Goal: Navigation & Orientation: Find specific page/section

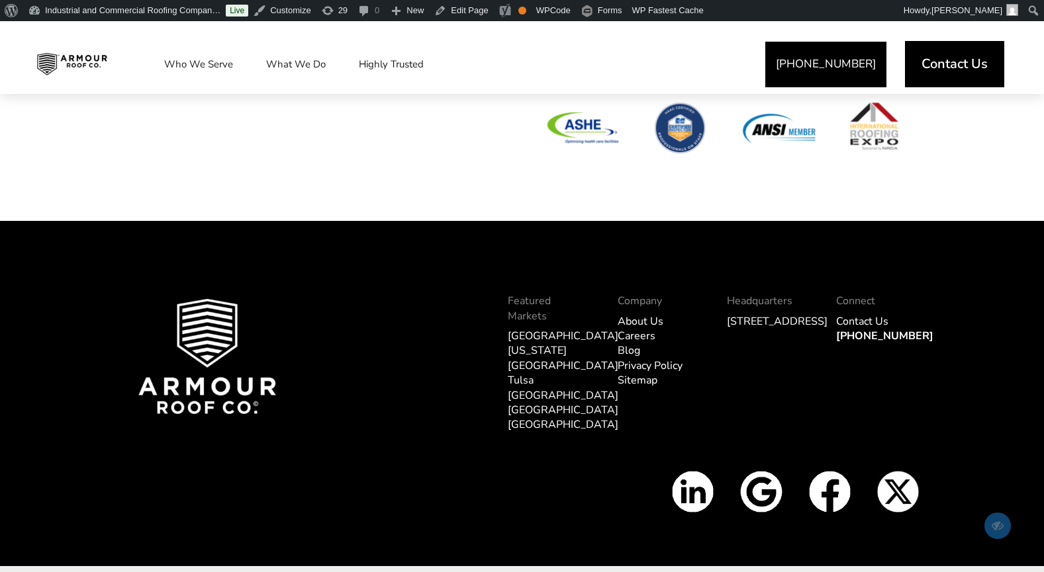
scroll to position [4580, 0]
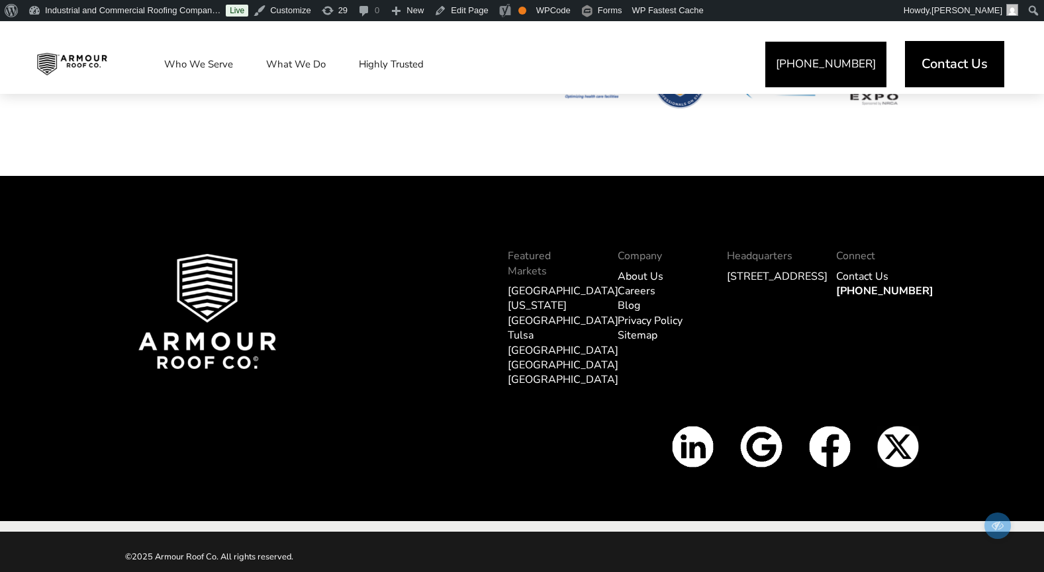
click at [642, 336] on link "Sitemap" at bounding box center [637, 335] width 40 height 15
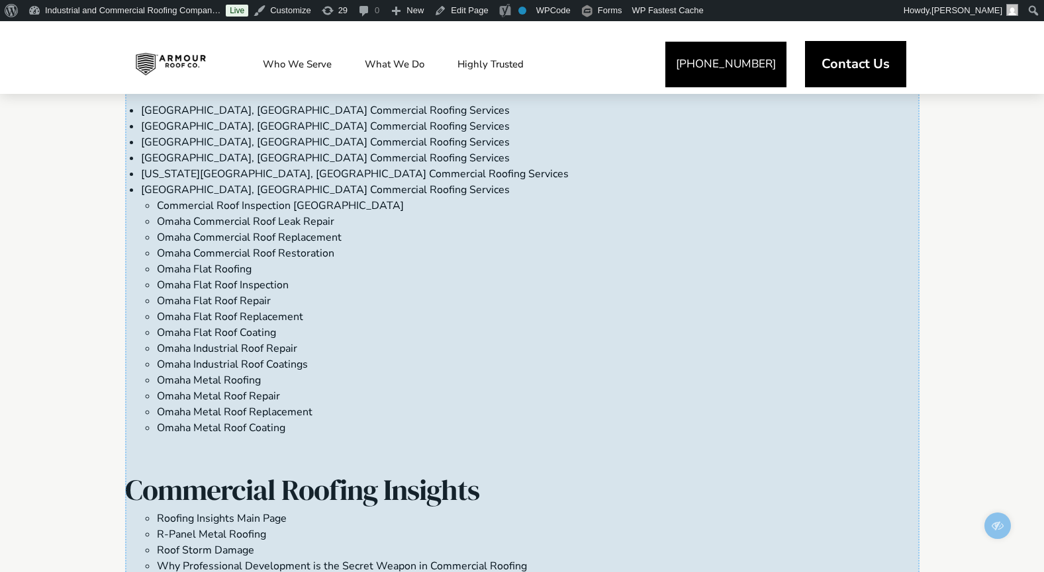
scroll to position [1508, 0]
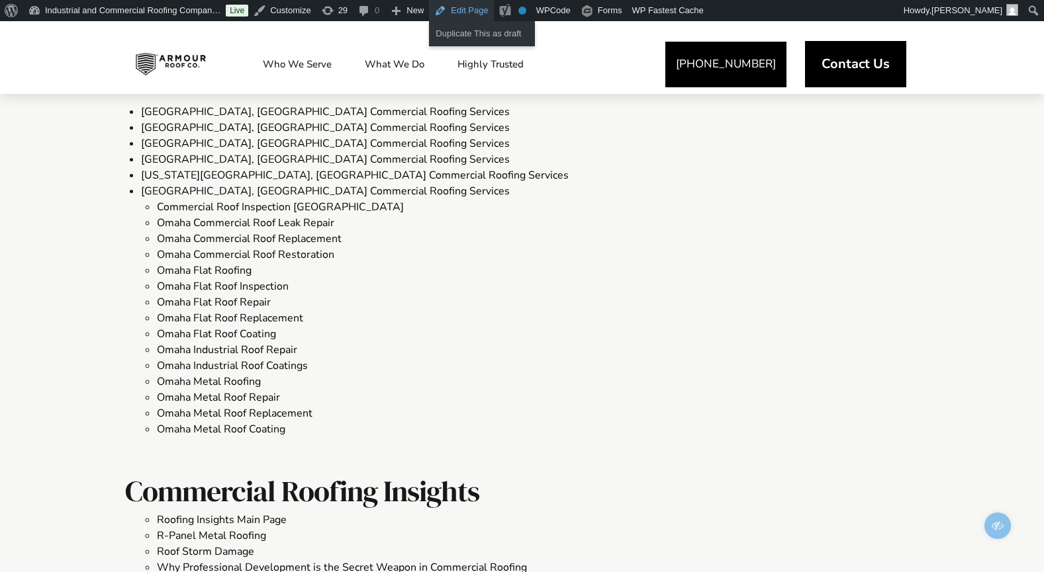
click at [478, 9] on link "Edit Page" at bounding box center [461, 10] width 64 height 21
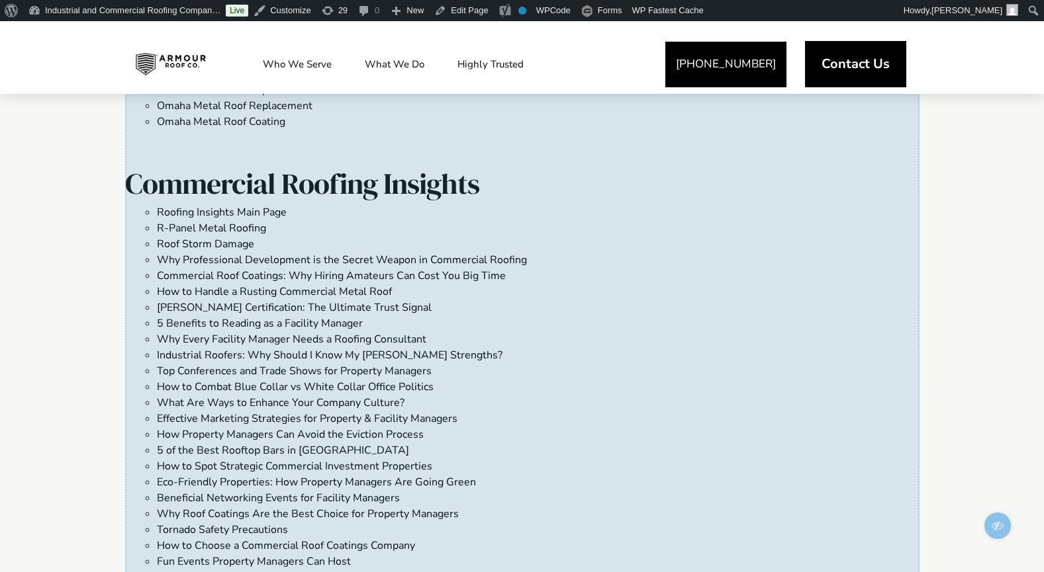
scroll to position [2029, 0]
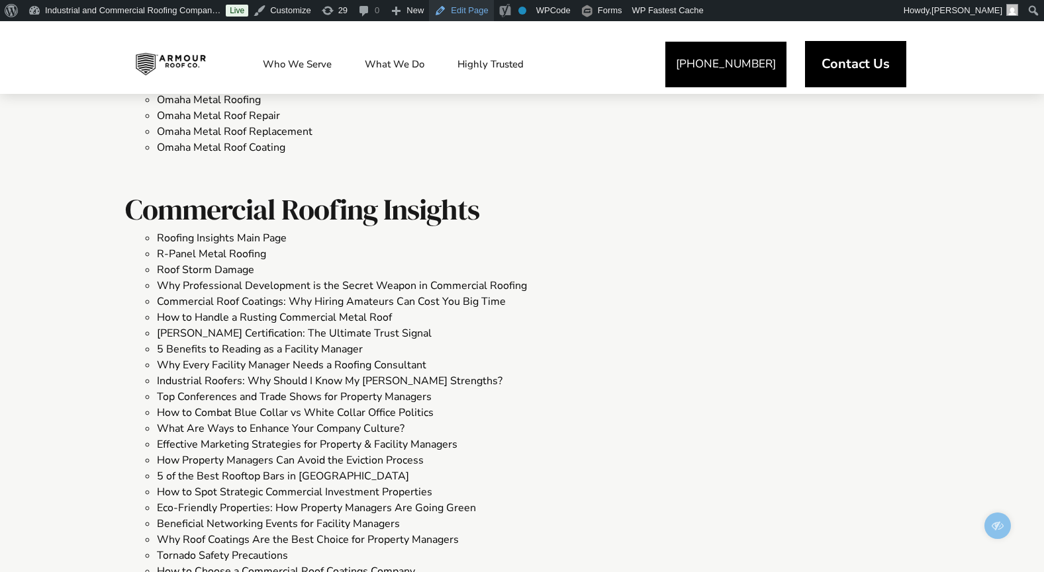
click at [482, 14] on link "Edit Page" at bounding box center [461, 10] width 64 height 21
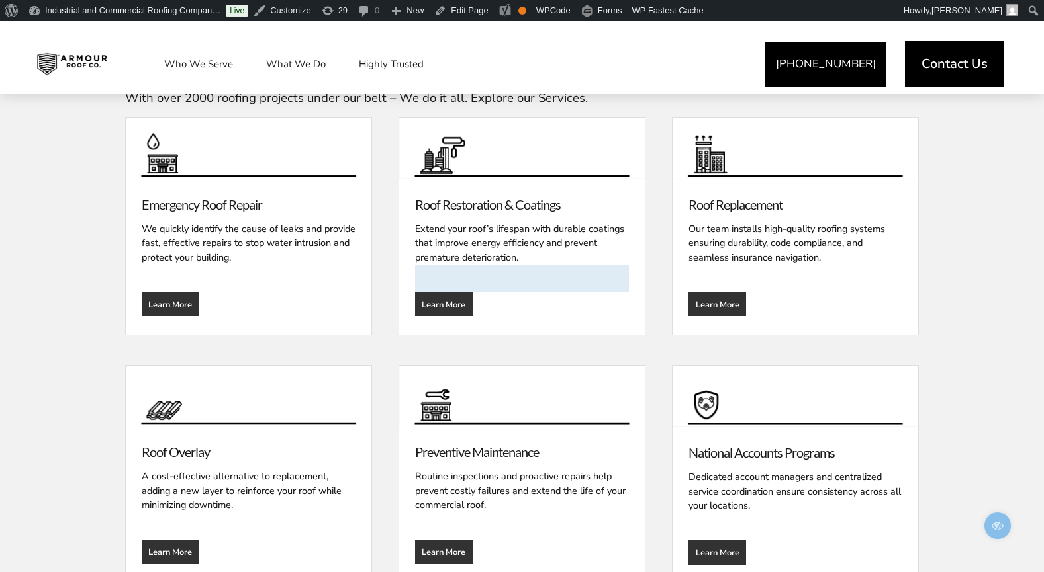
scroll to position [1702, 0]
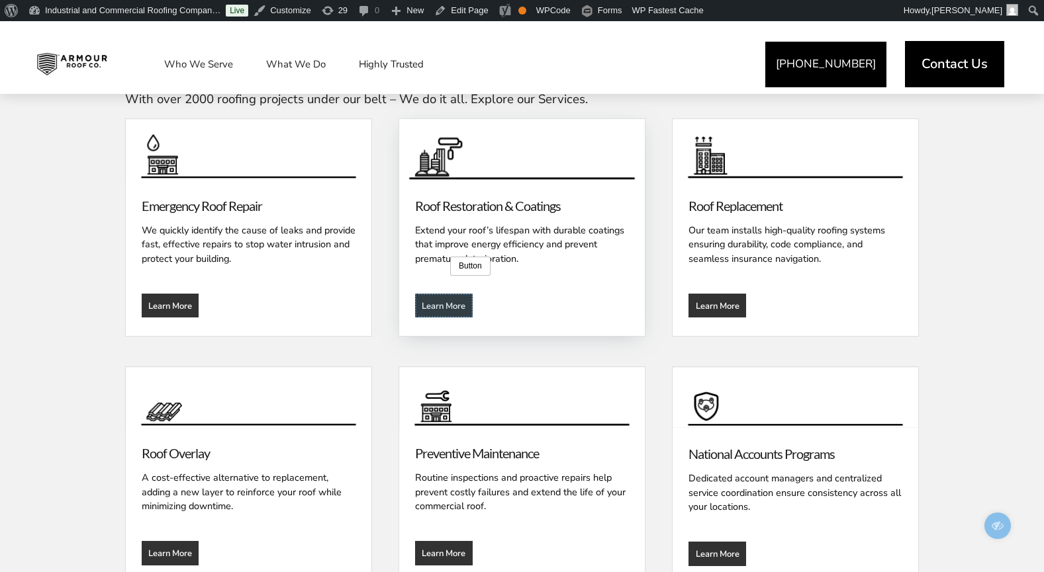
click at [448, 294] on template at bounding box center [444, 306] width 58 height 24
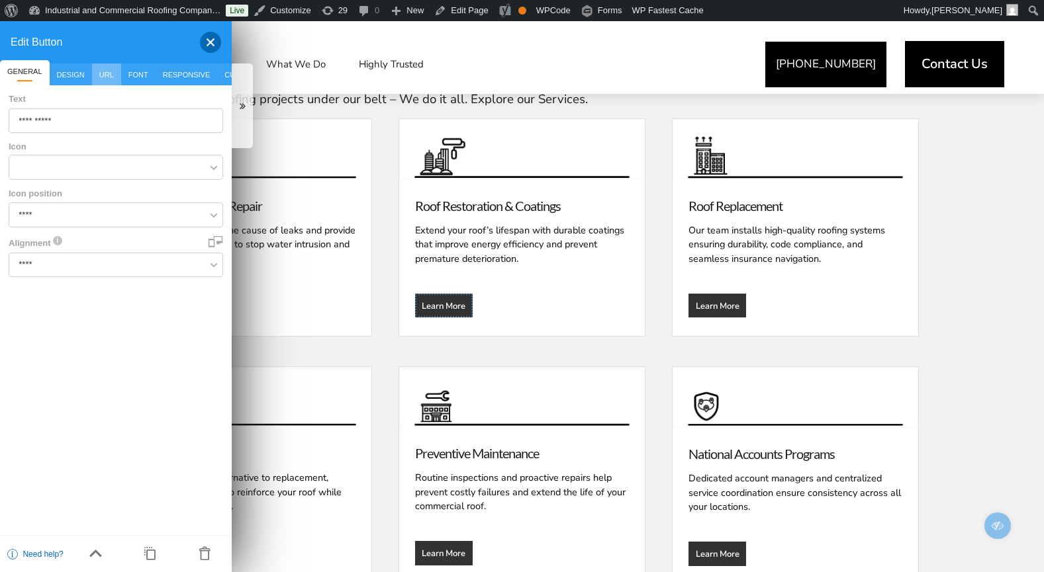
click at [105, 74] on span "URL" at bounding box center [106, 75] width 29 height 22
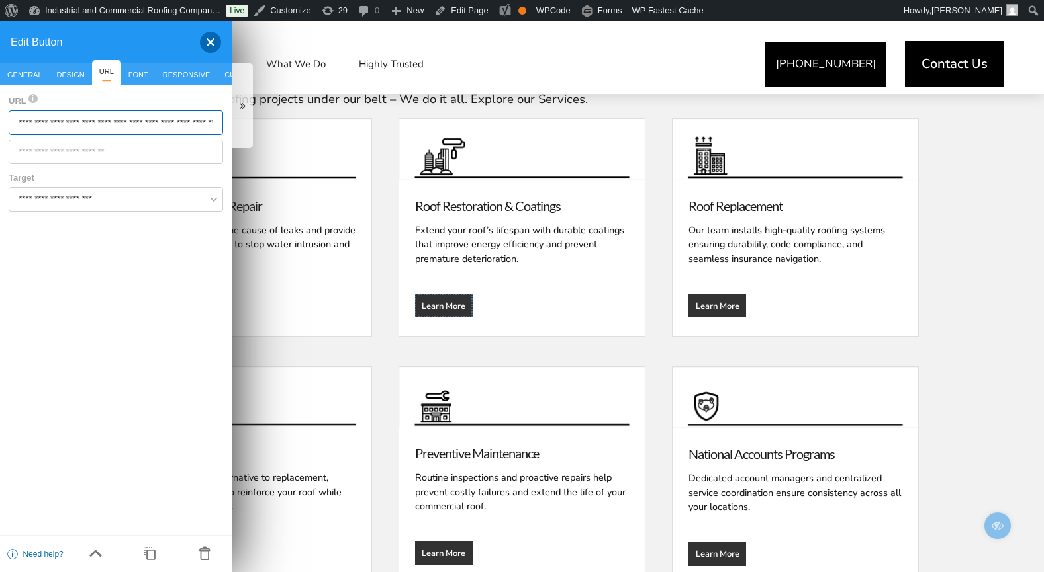
click at [189, 123] on input "**********" at bounding box center [116, 123] width 214 height 24
click at [211, 43] on div at bounding box center [205, 42] width 32 height 21
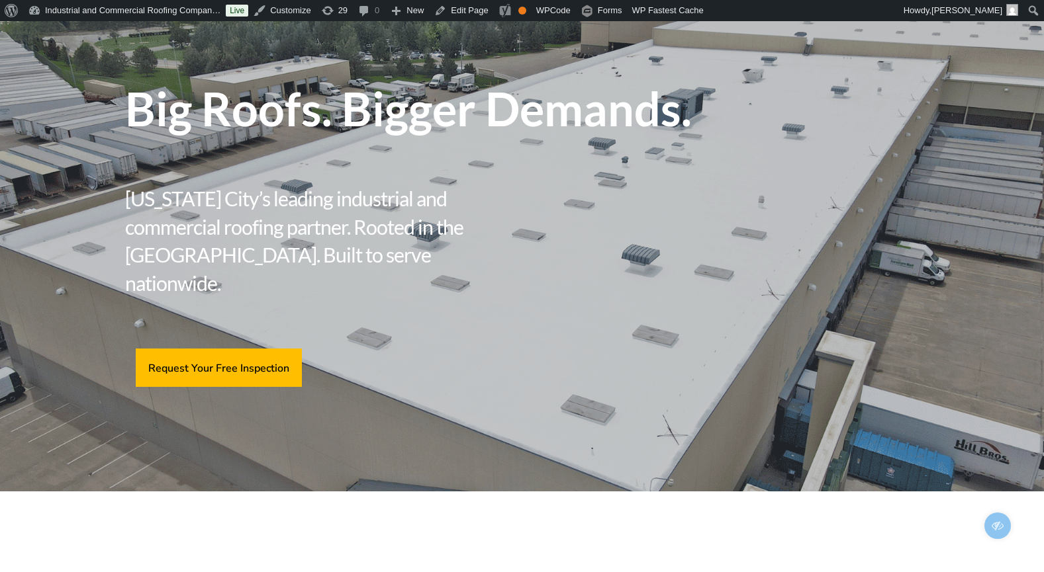
scroll to position [38, 0]
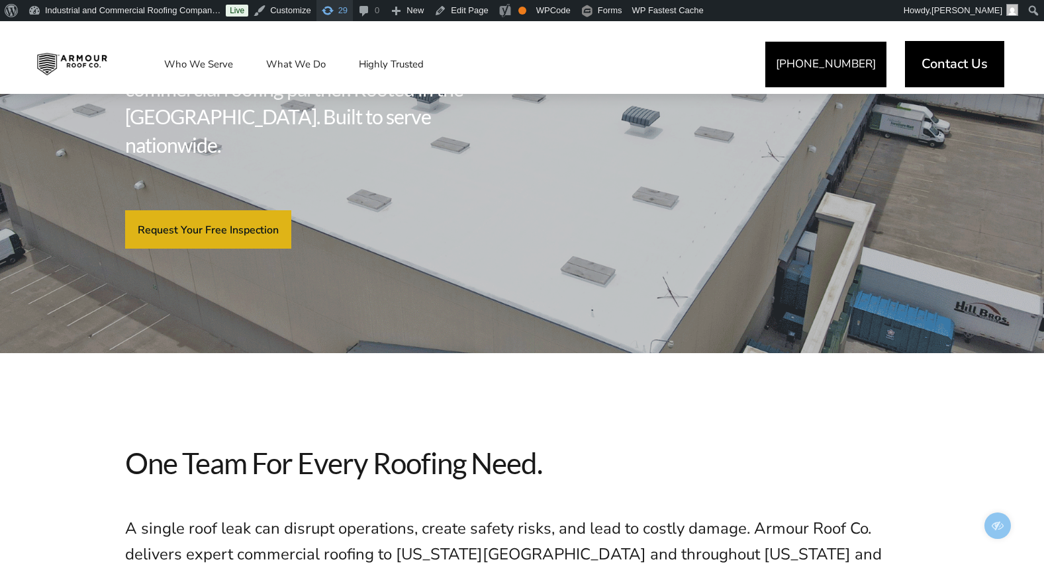
scroll to position [248, 0]
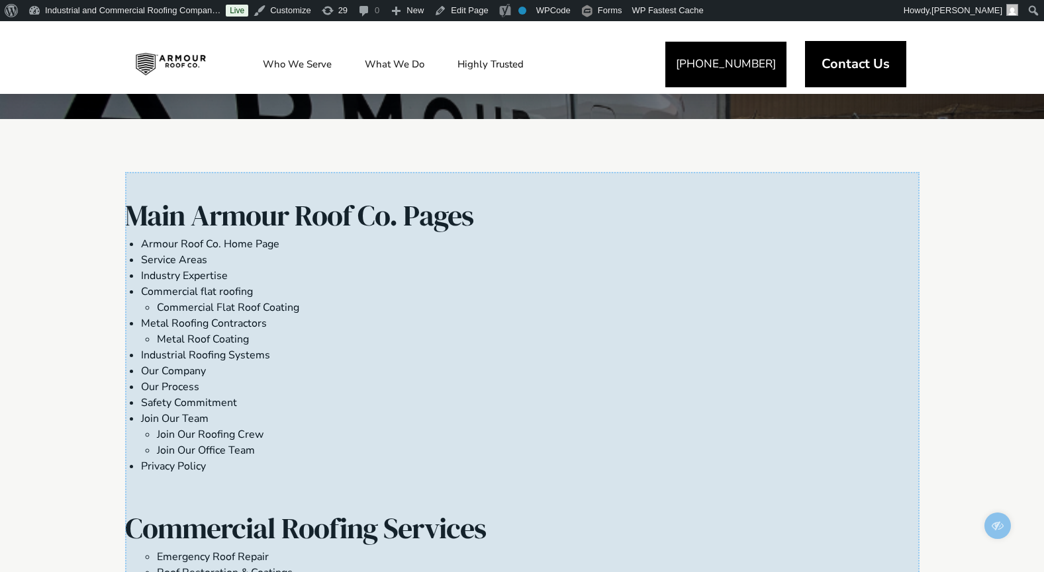
scroll to position [214, 0]
